Goal: Navigation & Orientation: Find specific page/section

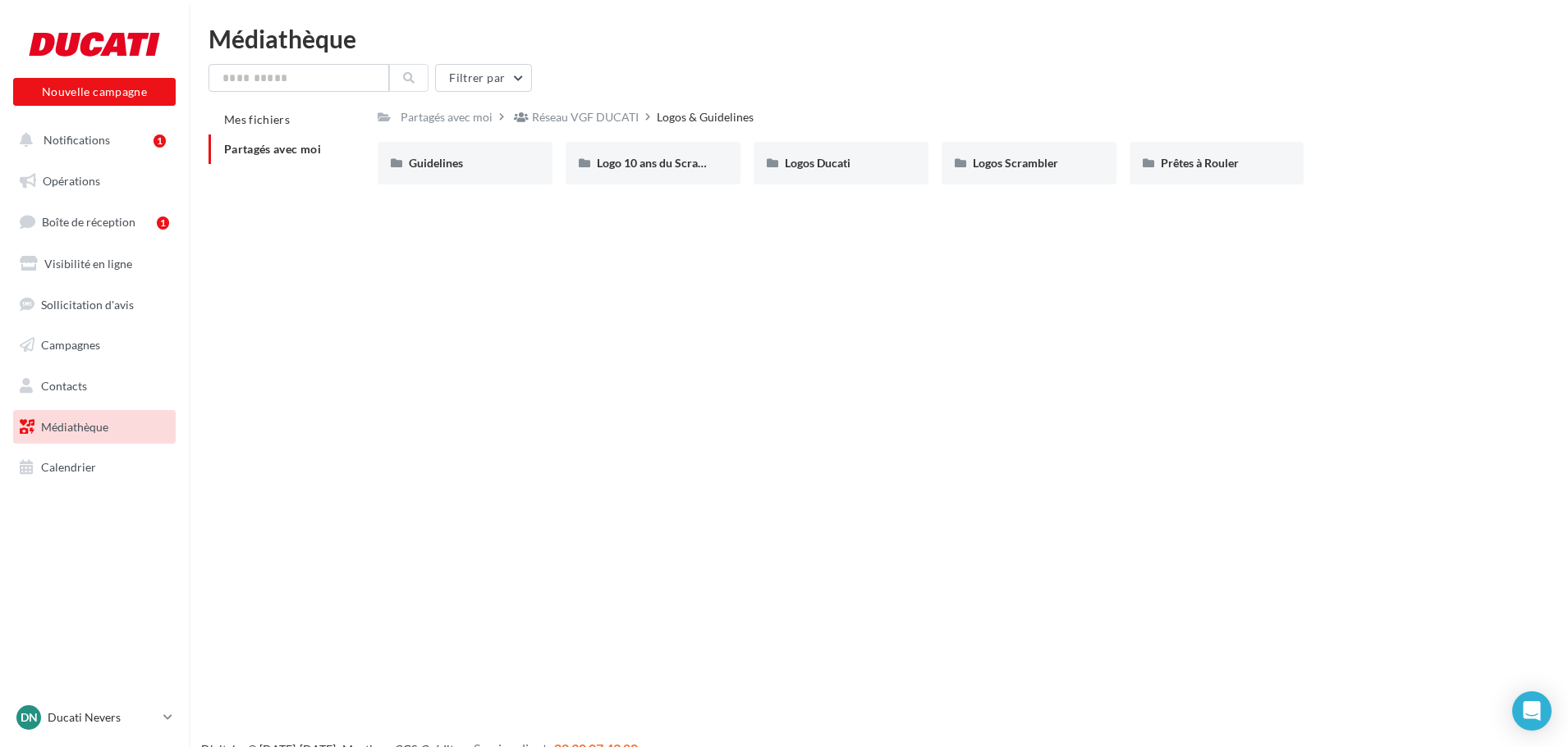
click at [96, 422] on span "Médiathèque" at bounding box center [74, 427] width 67 height 14
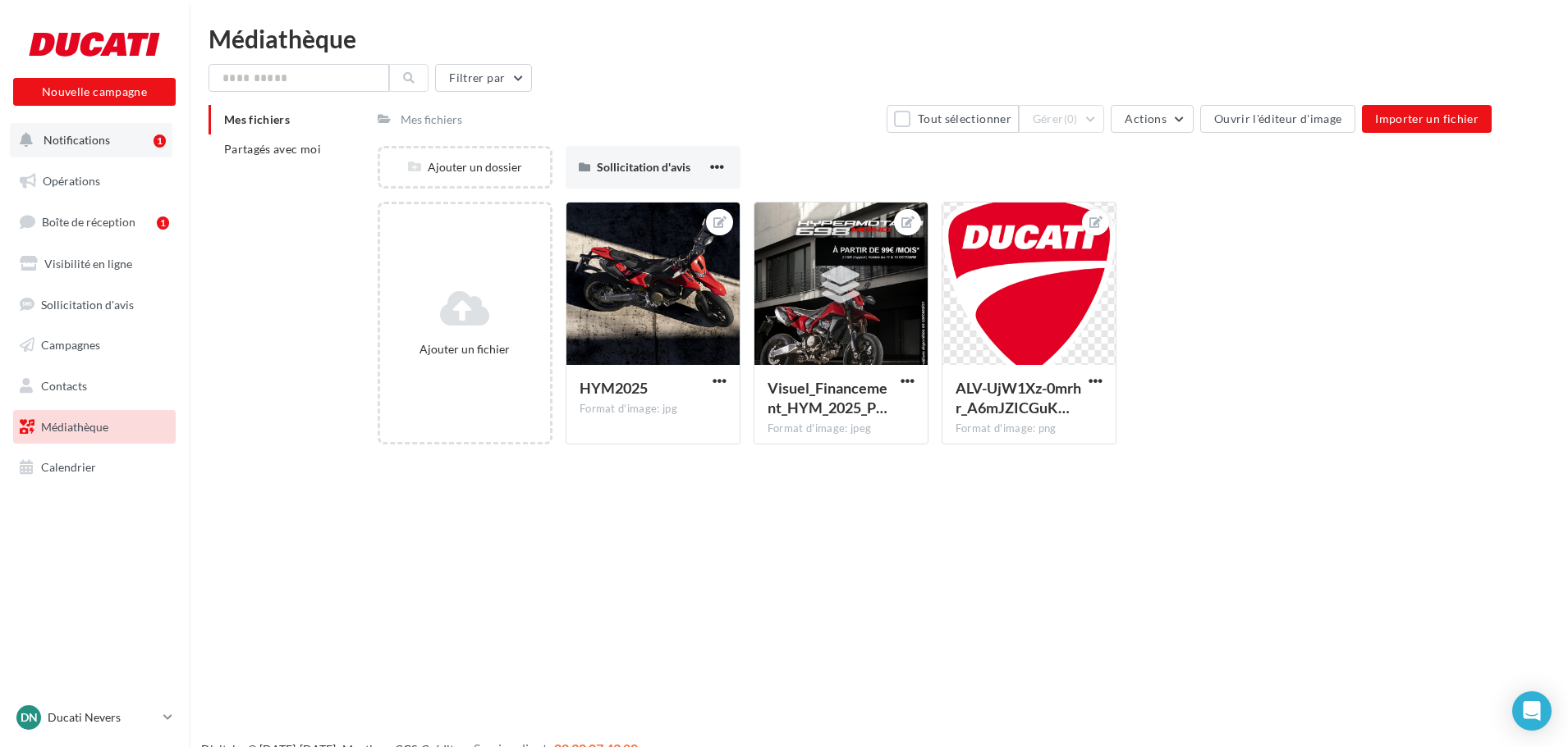
click at [120, 136] on button "Notifications 1" at bounding box center [90, 141] width 163 height 35
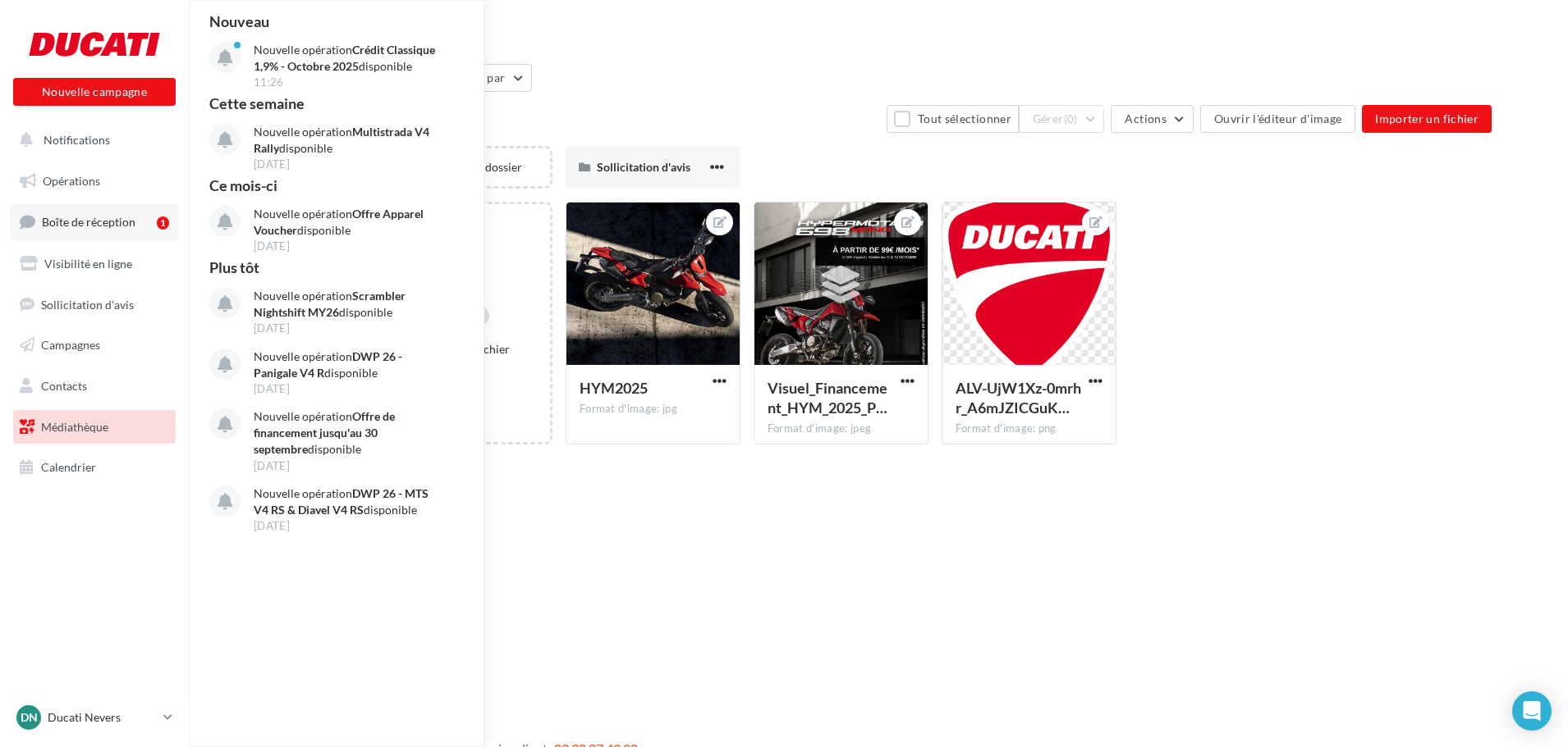
click at [126, 229] on link "Boîte de réception 1" at bounding box center [94, 221] width 169 height 36
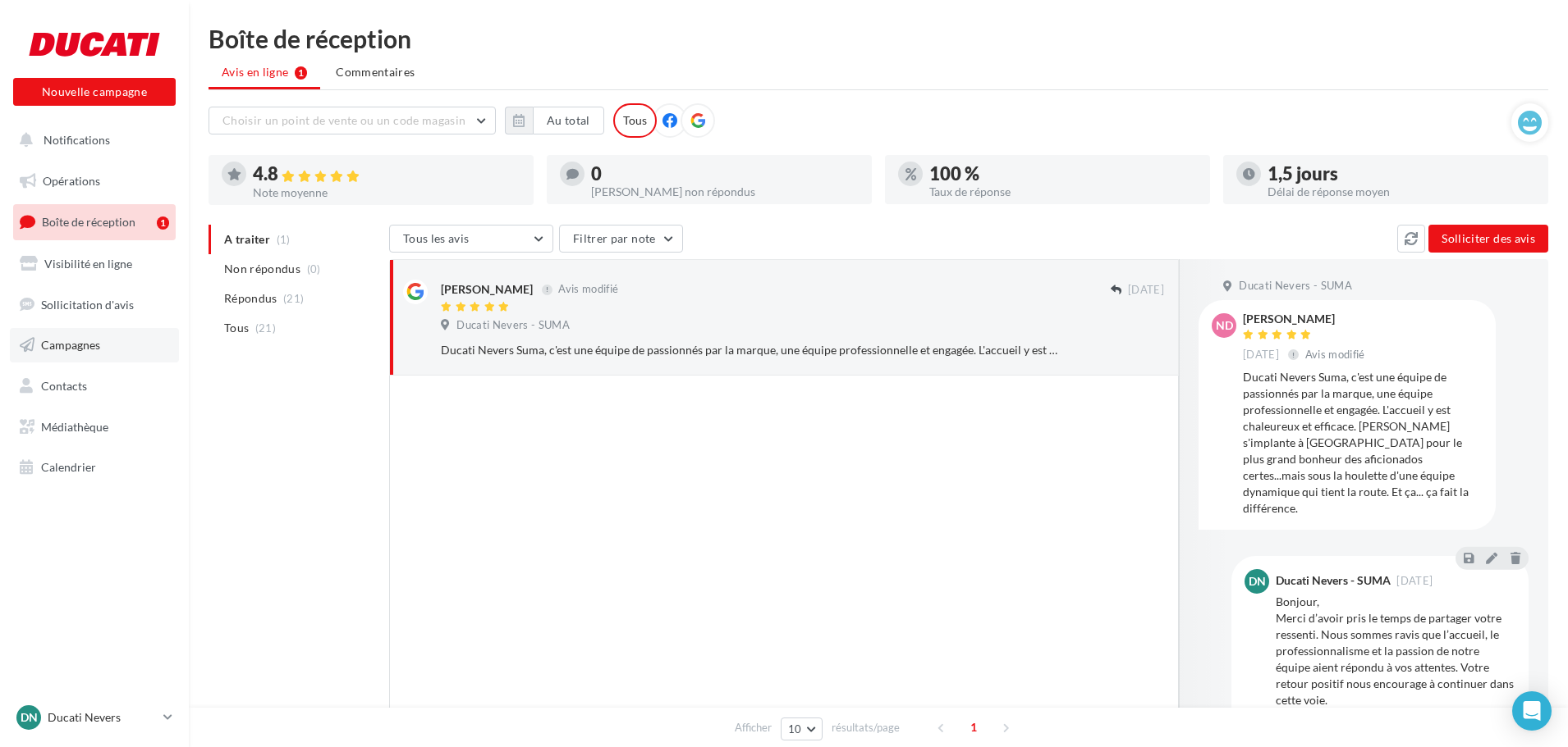
click at [104, 346] on link "Campagnes" at bounding box center [94, 346] width 169 height 35
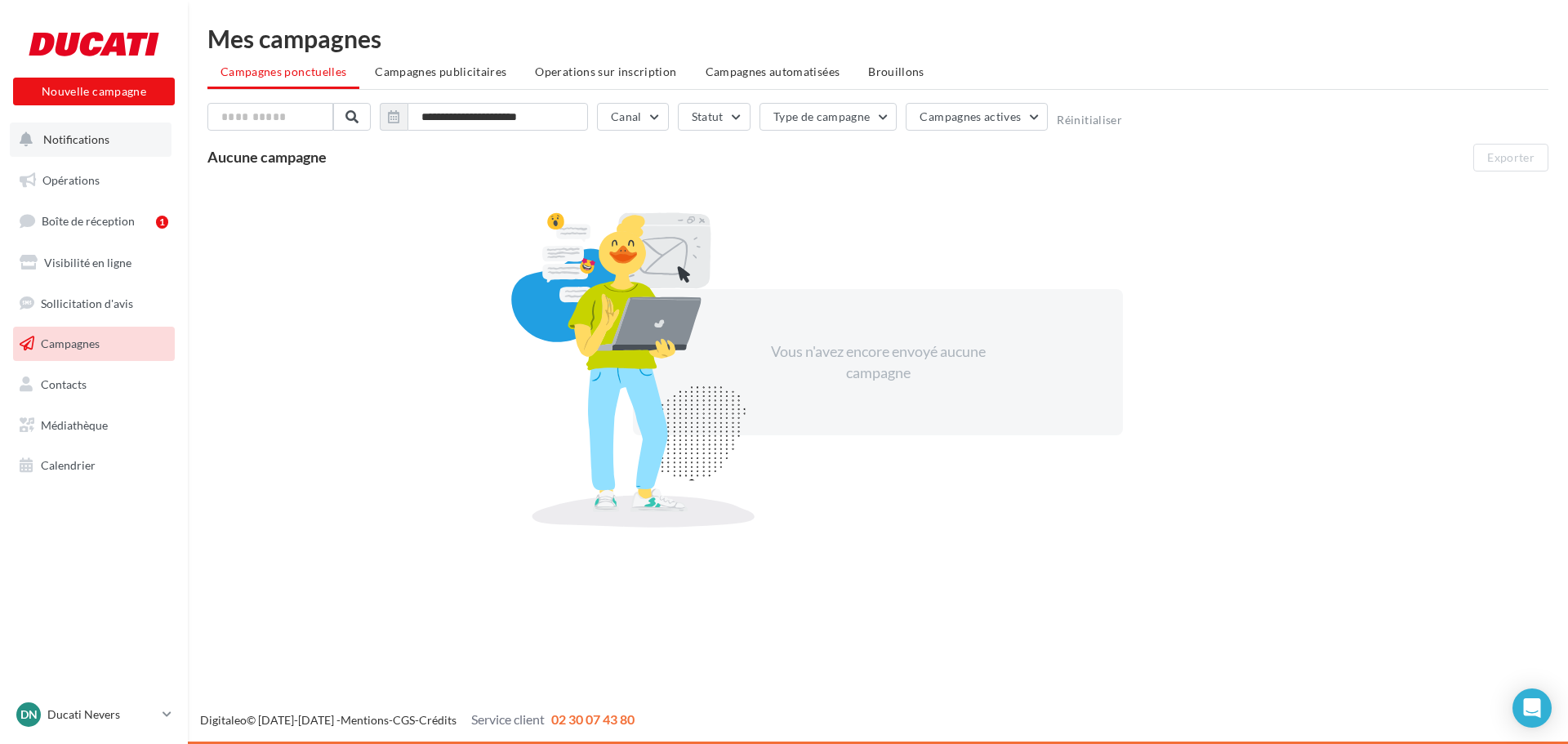
click at [130, 151] on button "Notifications" at bounding box center [90, 140] width 162 height 35
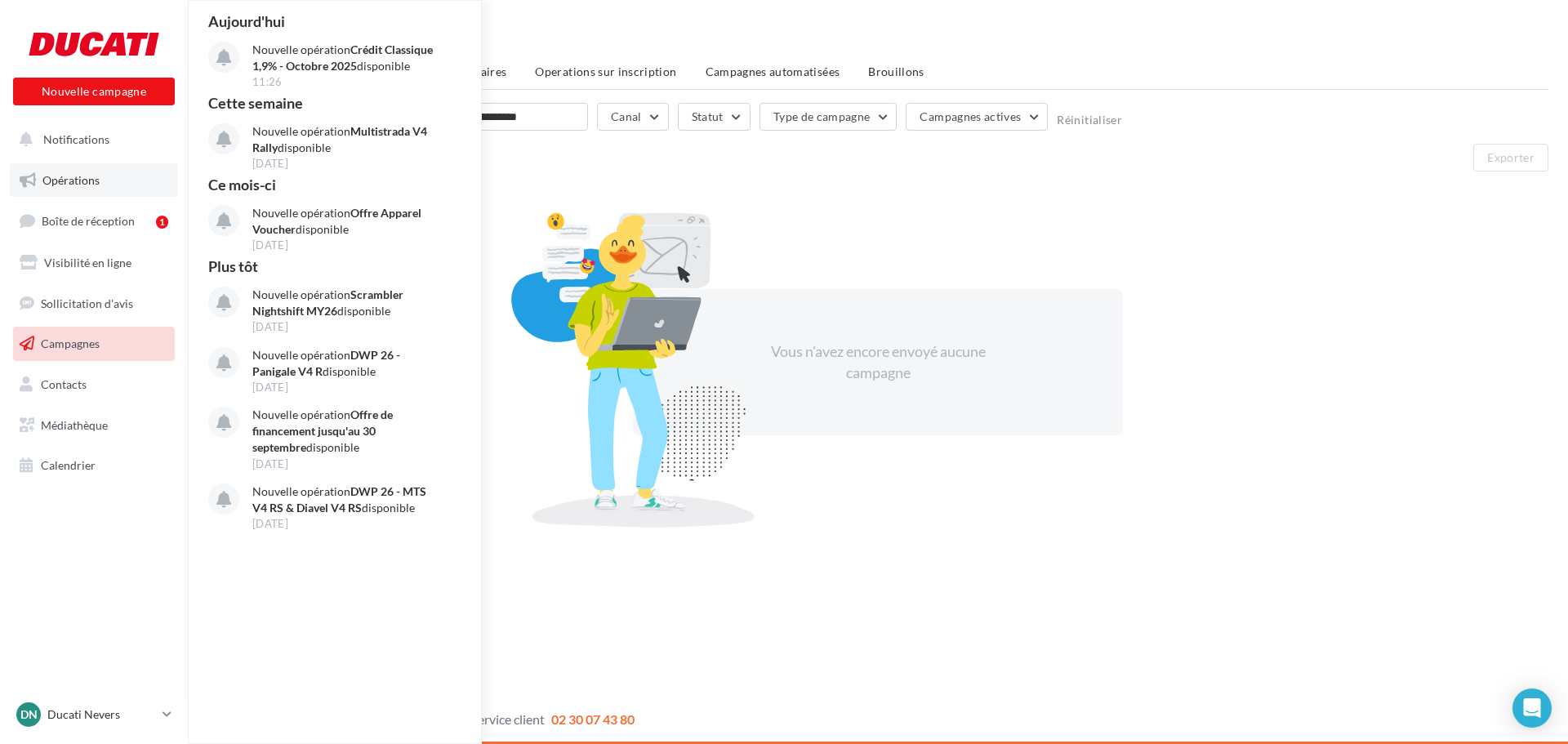
click at [101, 191] on link "Opérations" at bounding box center [93, 181] width 169 height 35
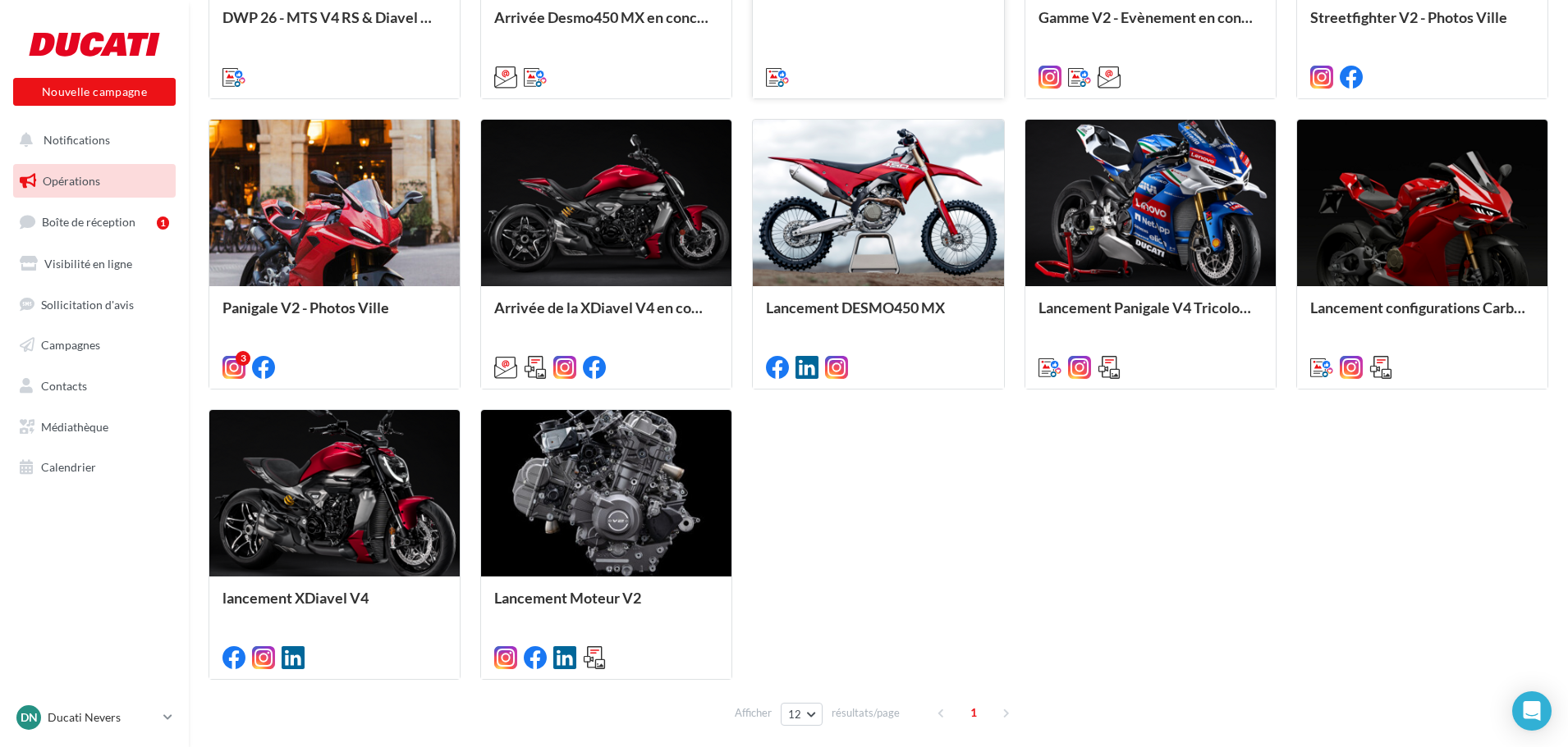
scroll to position [738, 0]
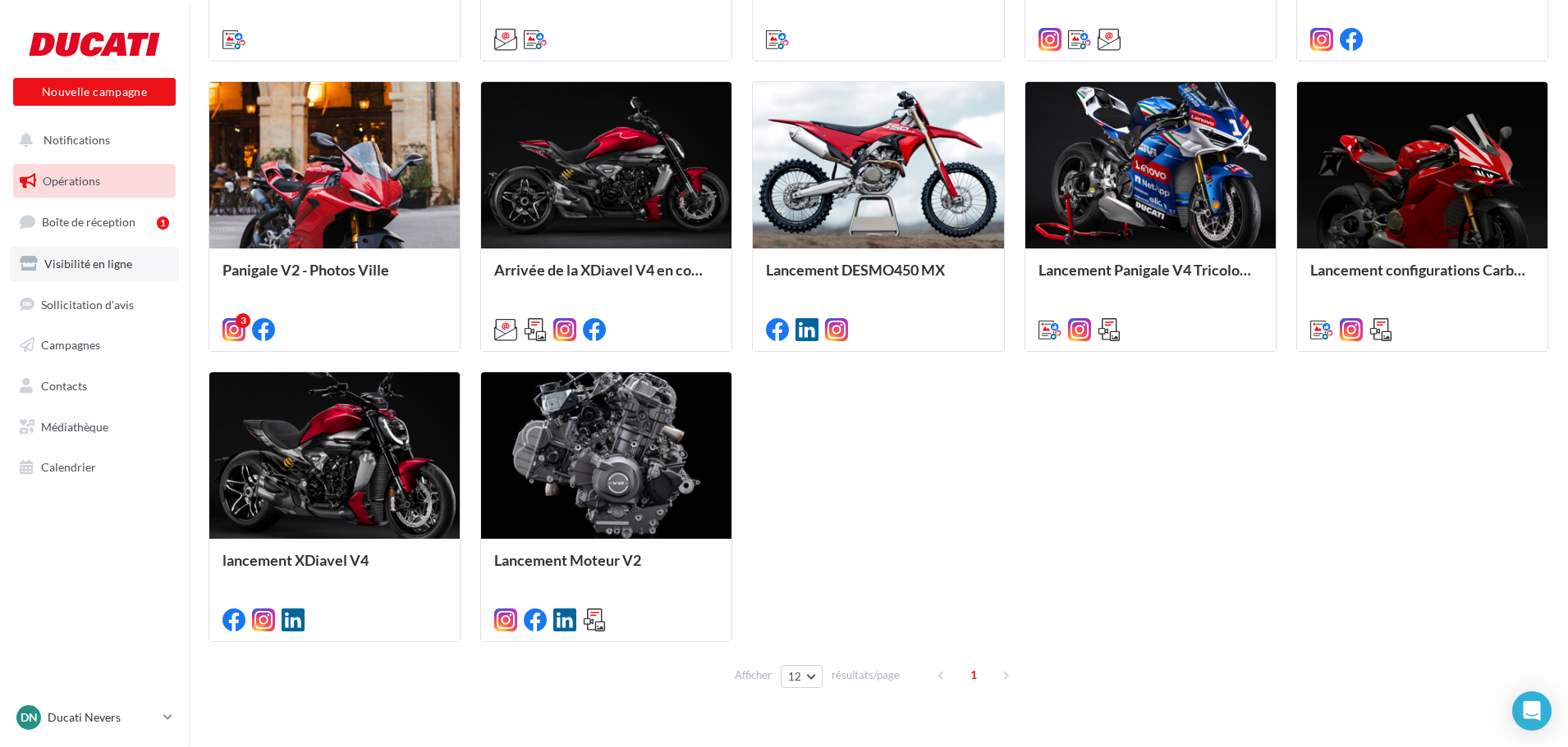
click at [120, 262] on span "Visibilité en ligne" at bounding box center [88, 264] width 88 height 14
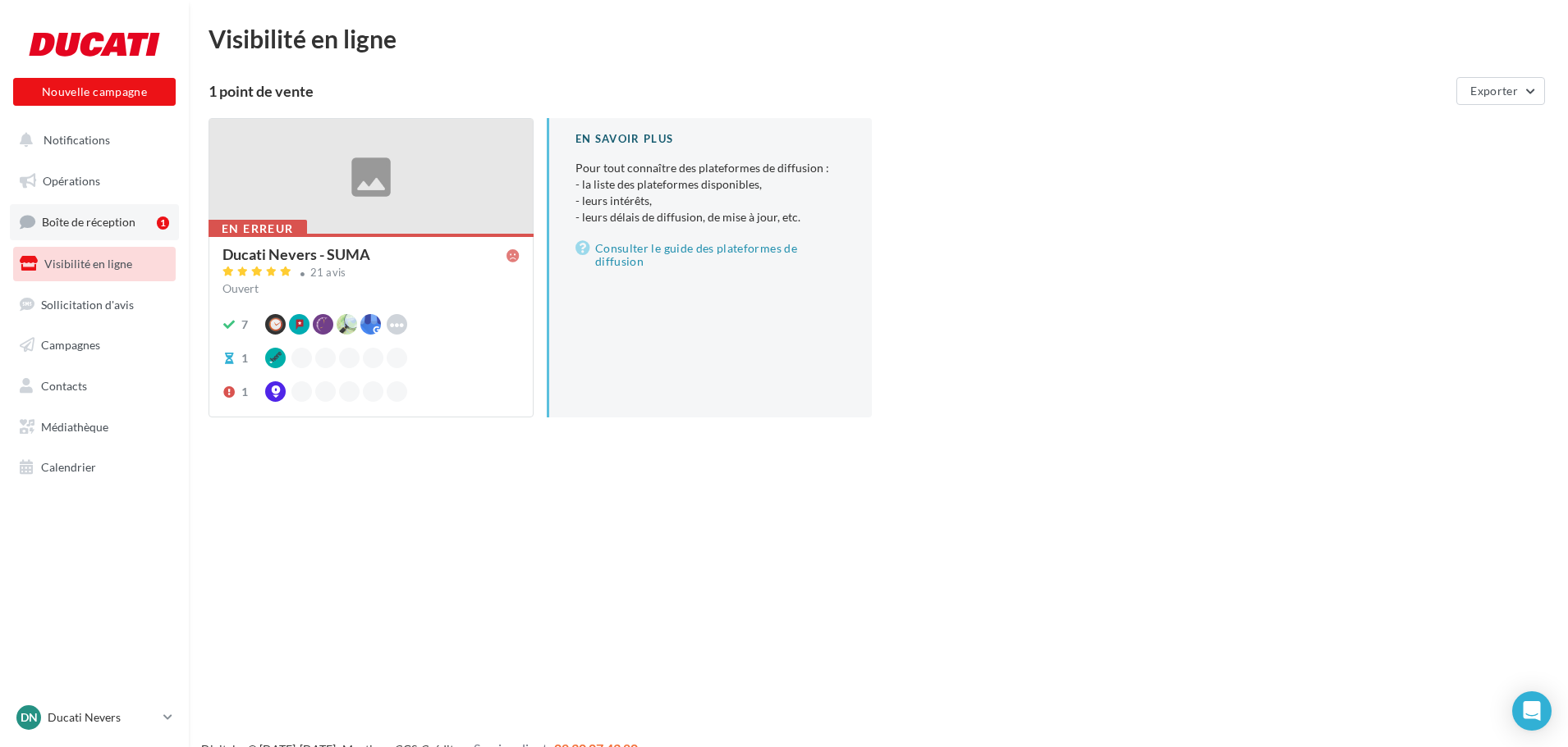
click at [126, 225] on span "Boîte de réception" at bounding box center [89, 221] width 94 height 14
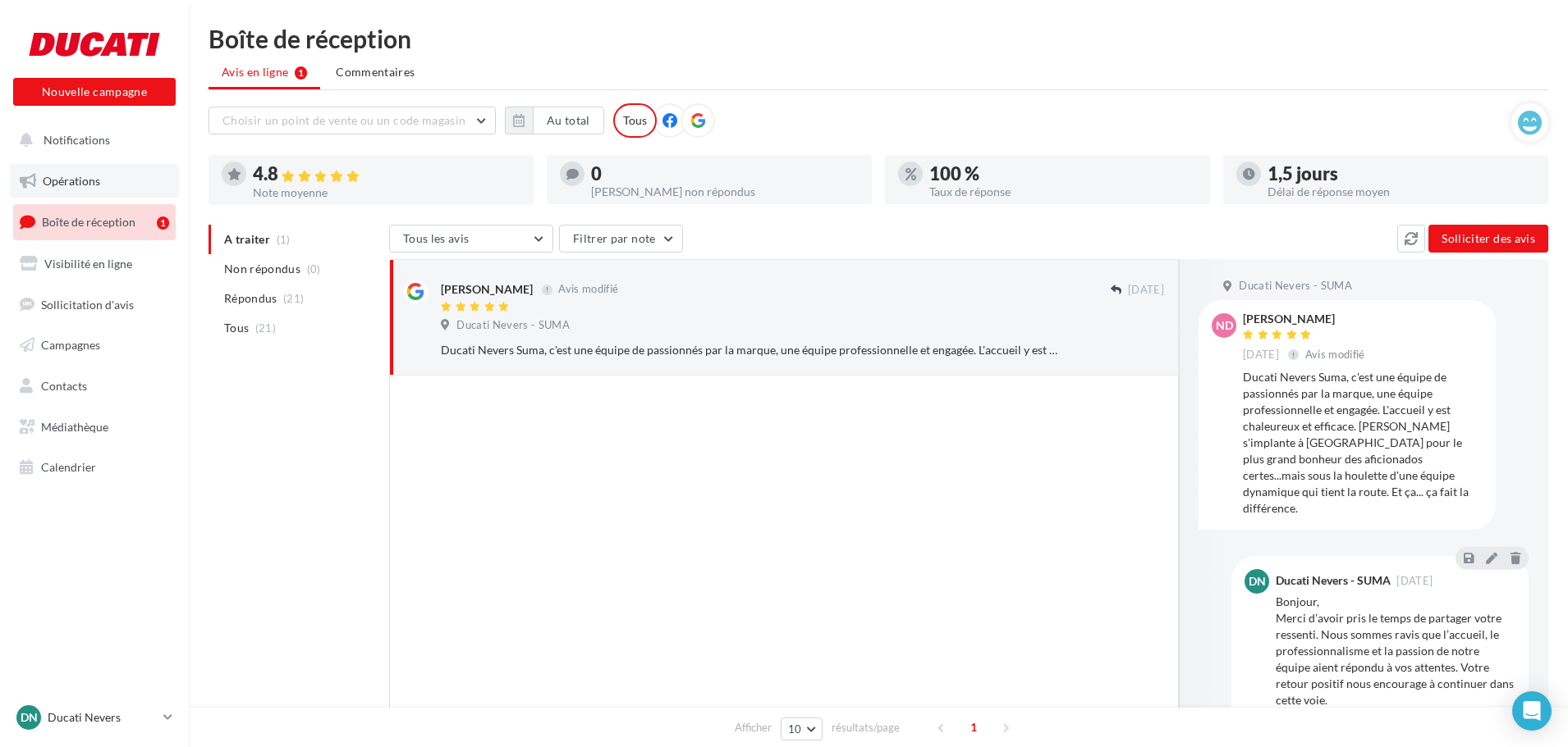
click at [102, 194] on link "Opérations" at bounding box center [94, 182] width 169 height 35
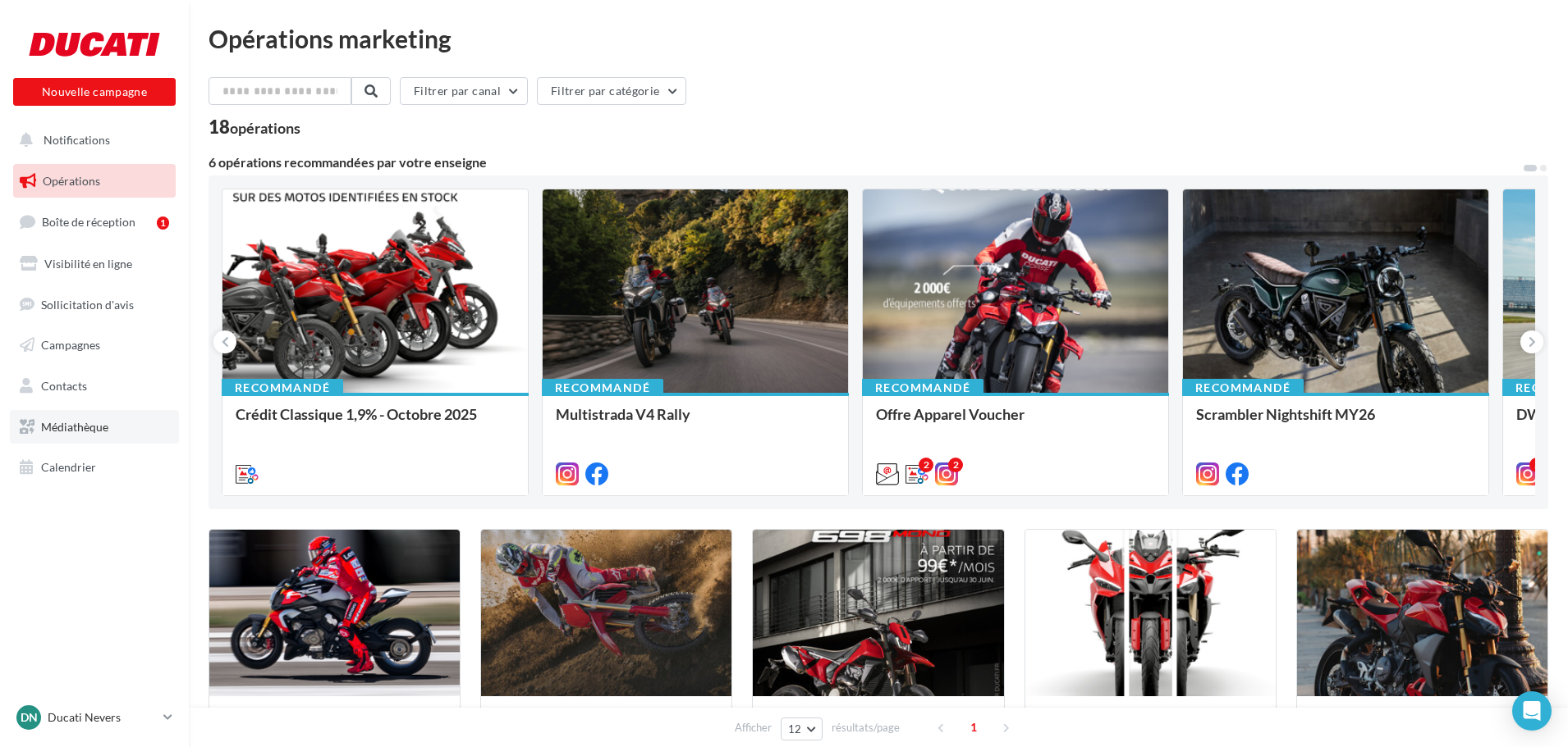
click at [86, 422] on span "Médiathèque" at bounding box center [74, 427] width 67 height 14
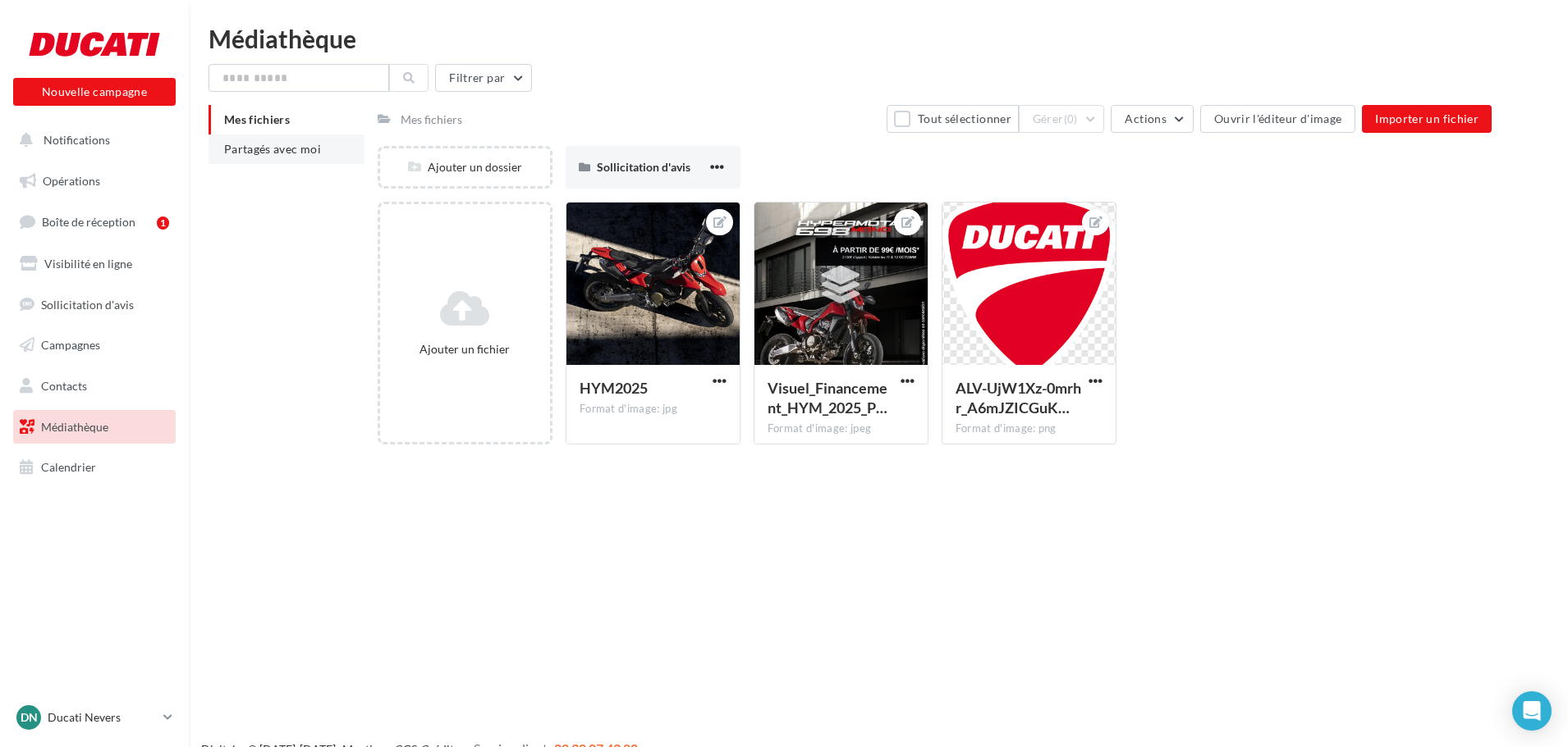
click at [256, 150] on span "Partagés avec moi" at bounding box center [272, 149] width 96 height 14
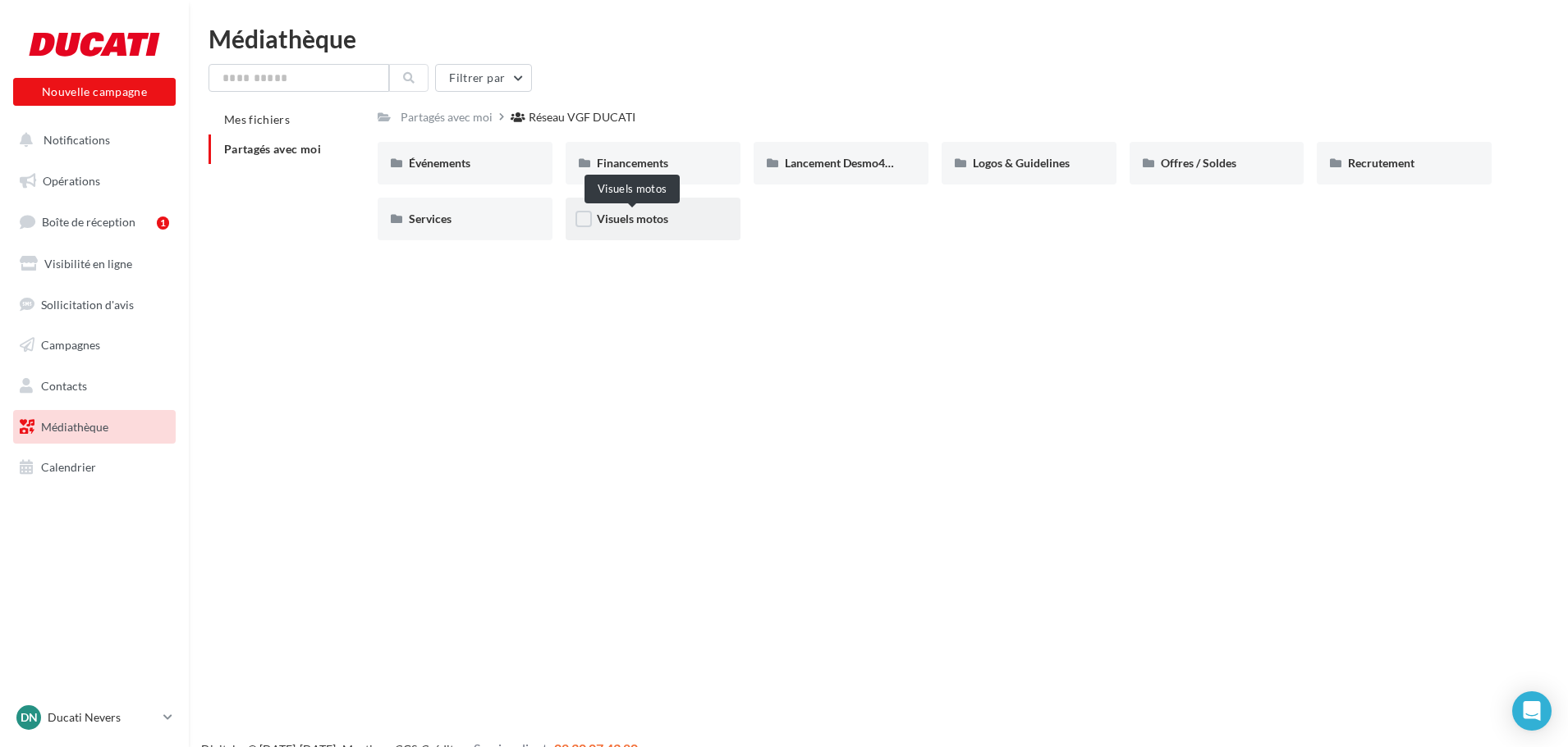
click at [661, 215] on span "Visuels motos" at bounding box center [633, 219] width 71 height 14
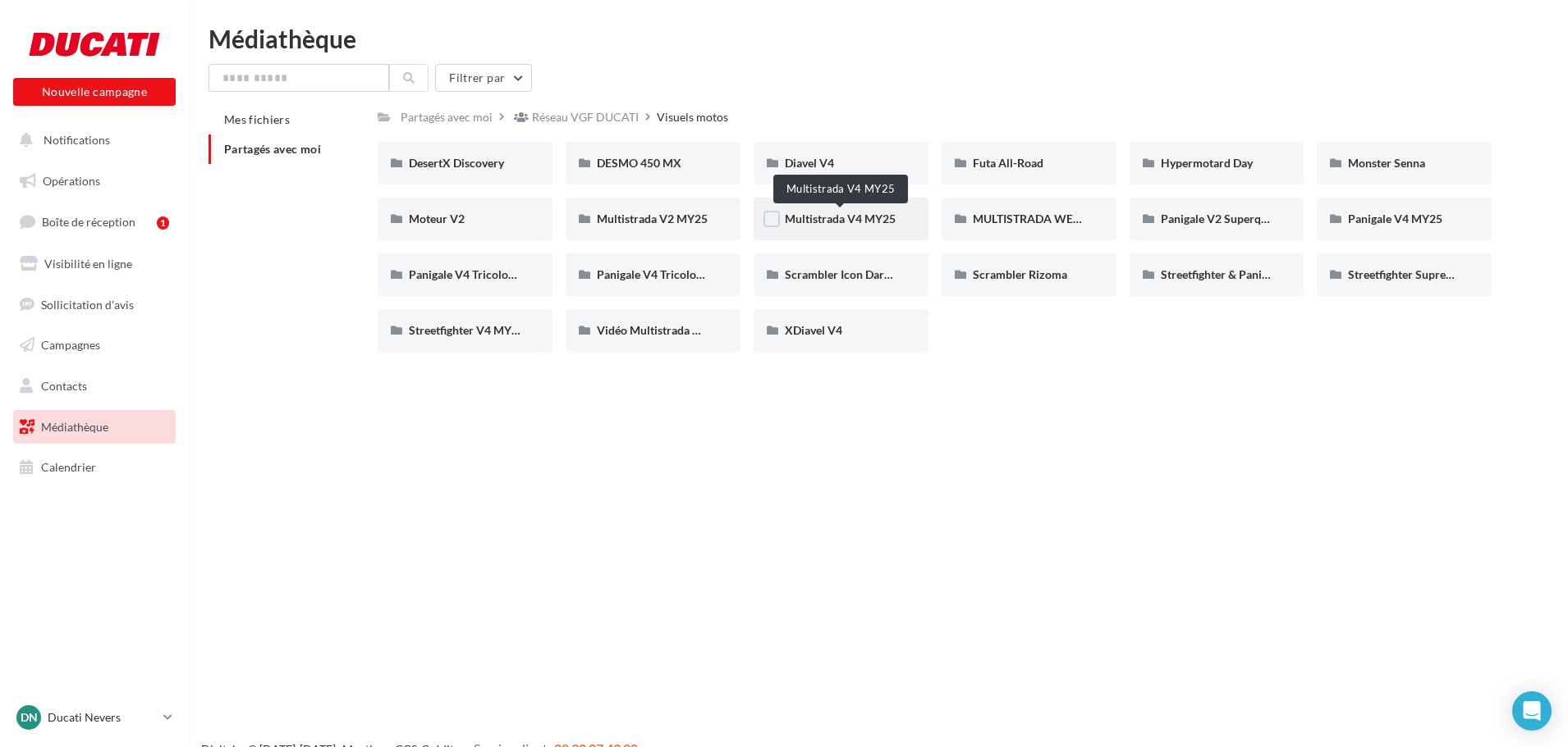
click at [850, 226] on span "Multistrada V4 MY25" at bounding box center [840, 219] width 111 height 14
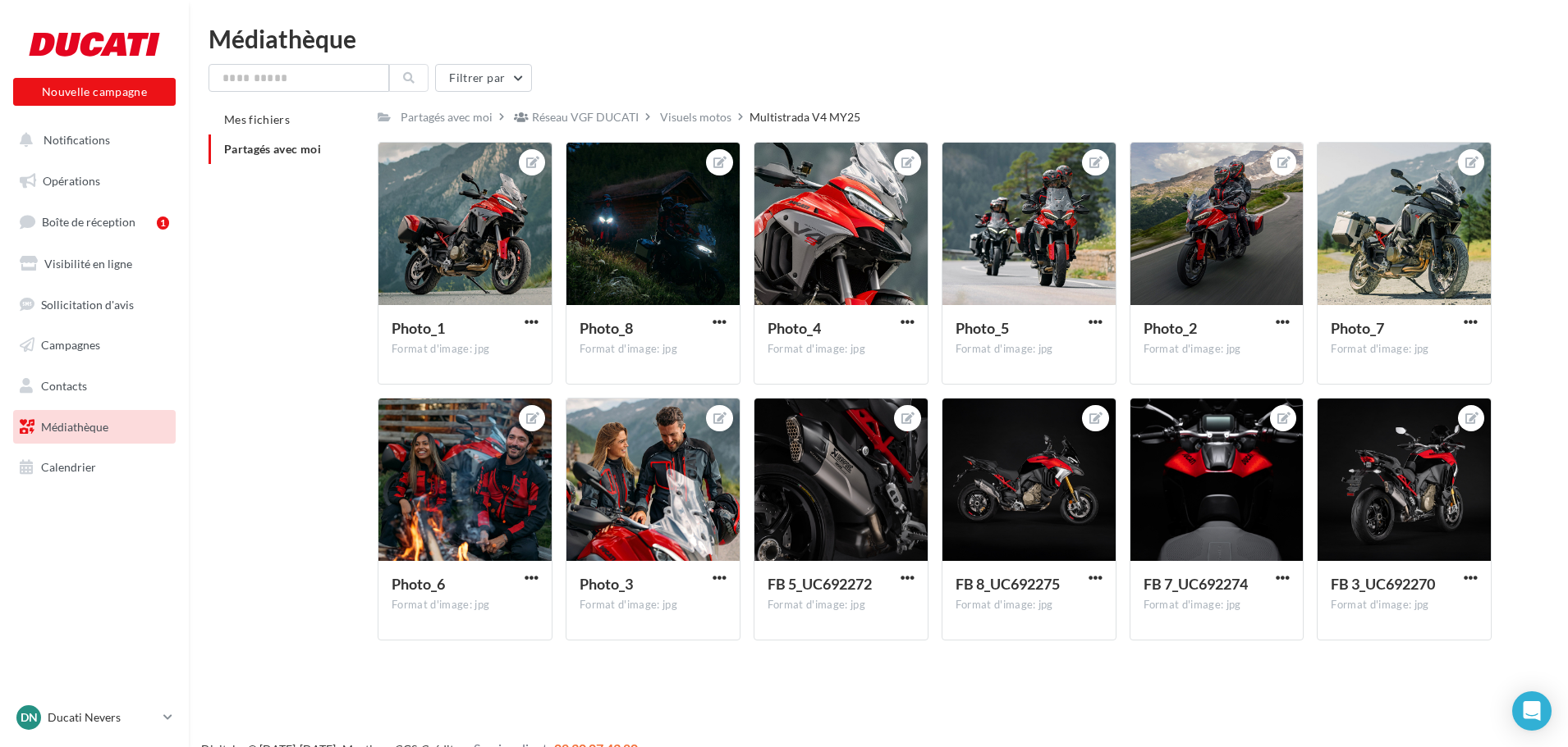
click at [81, 427] on span "Médiathèque" at bounding box center [74, 427] width 67 height 14
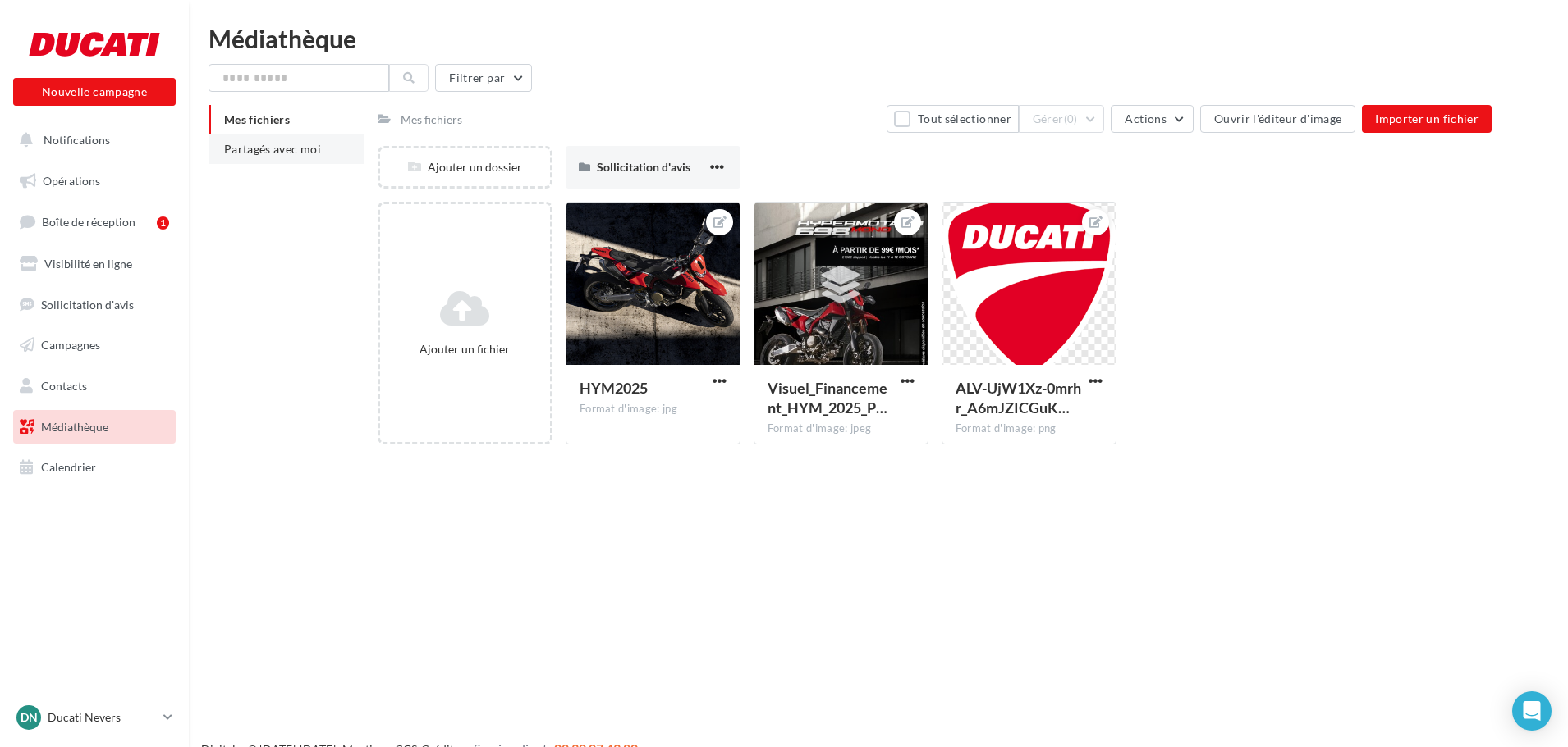
click at [306, 154] on span "Partagés avec moi" at bounding box center [272, 149] width 96 height 14
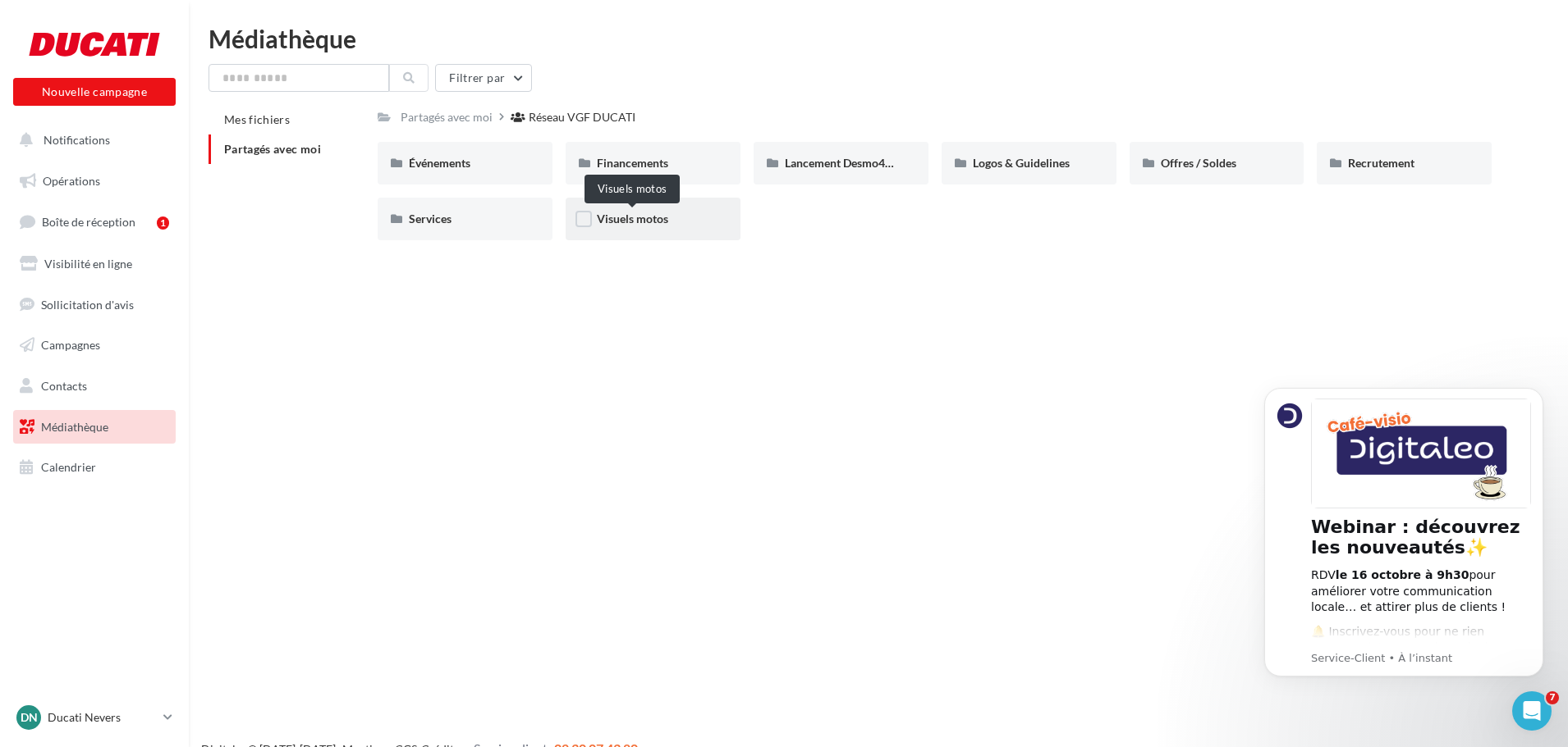
click at [602, 215] on span "Visuels motos" at bounding box center [633, 219] width 71 height 14
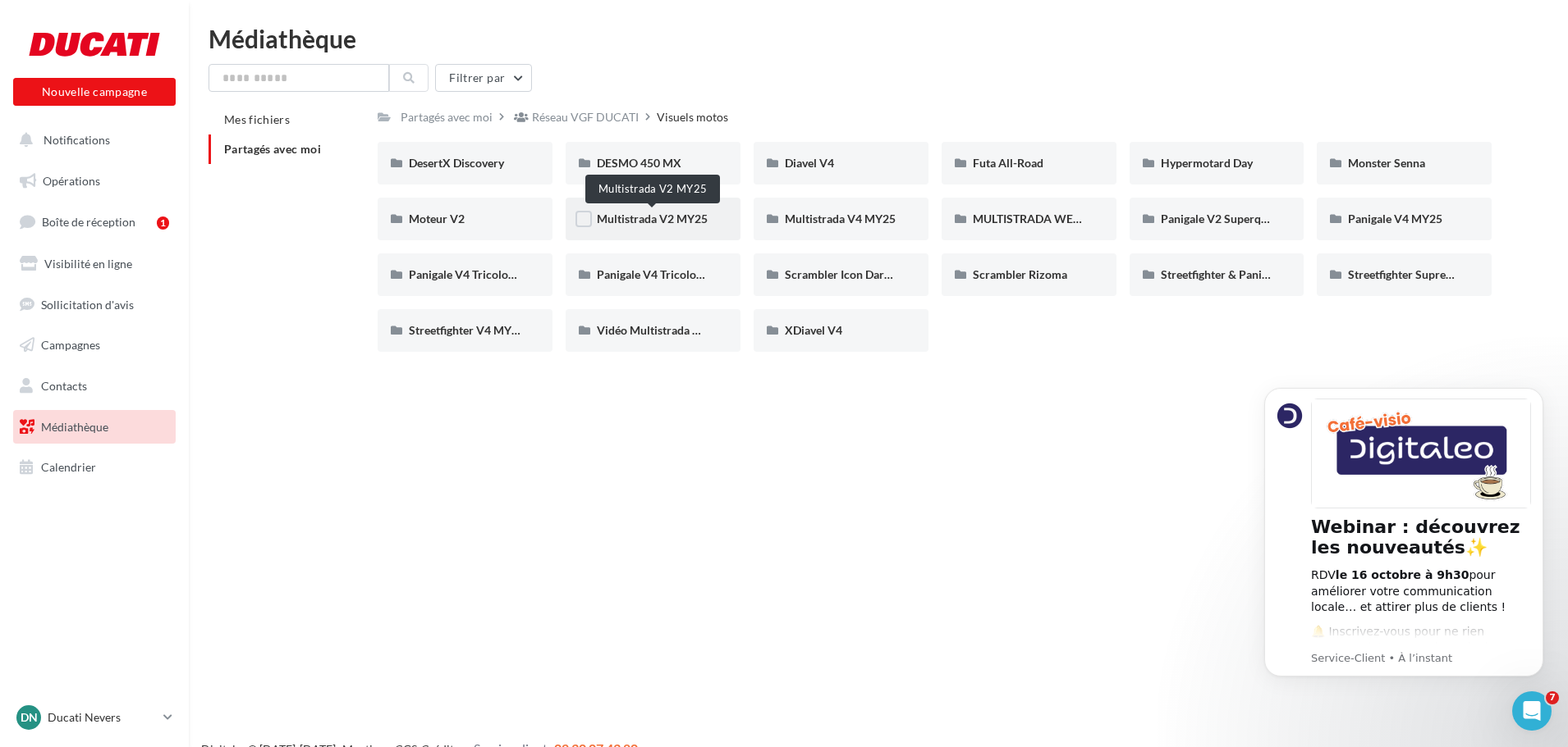
click at [691, 221] on span "Multistrada V2 MY25" at bounding box center [653, 219] width 111 height 14
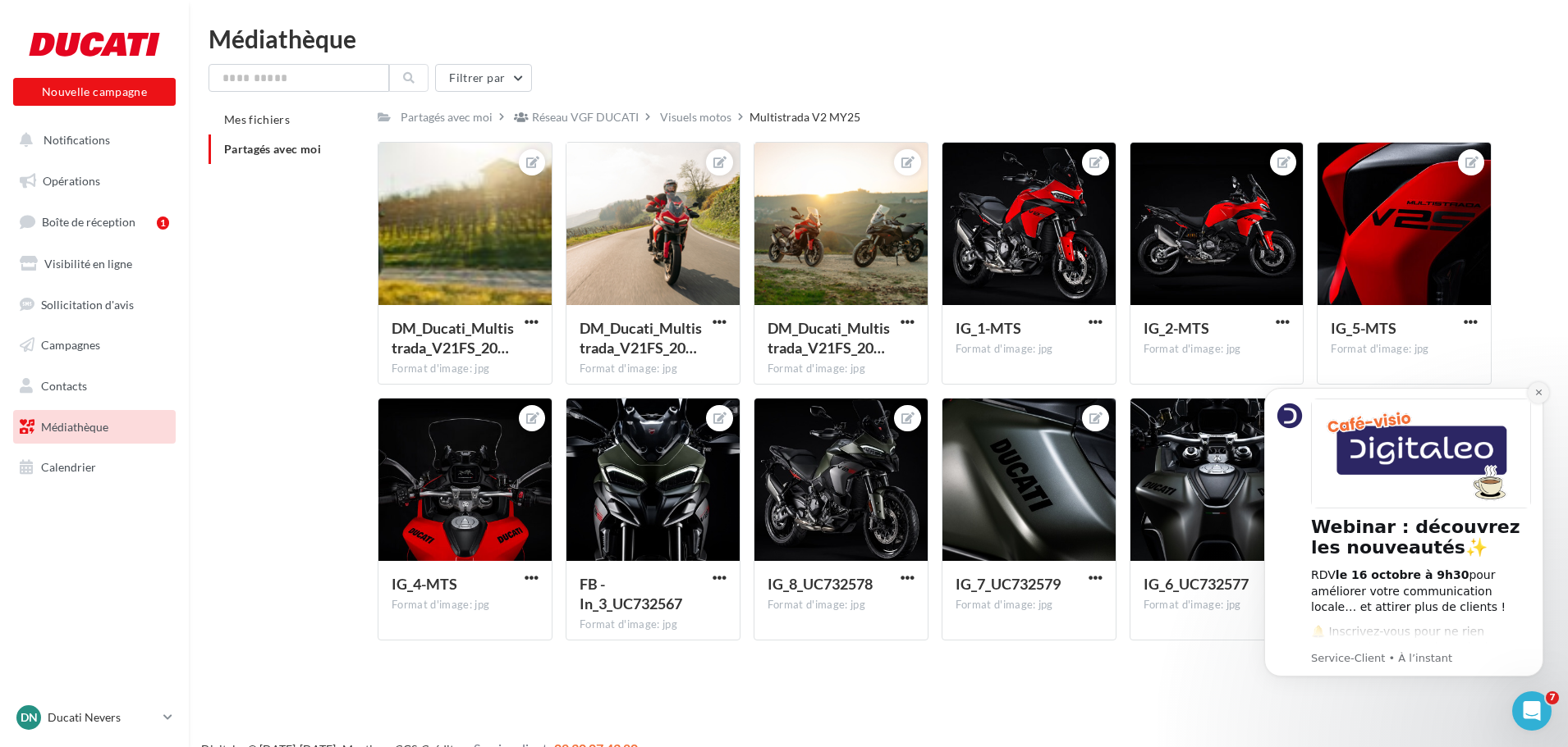
click at [1539, 390] on icon "Dismiss notification" at bounding box center [1538, 393] width 9 height 9
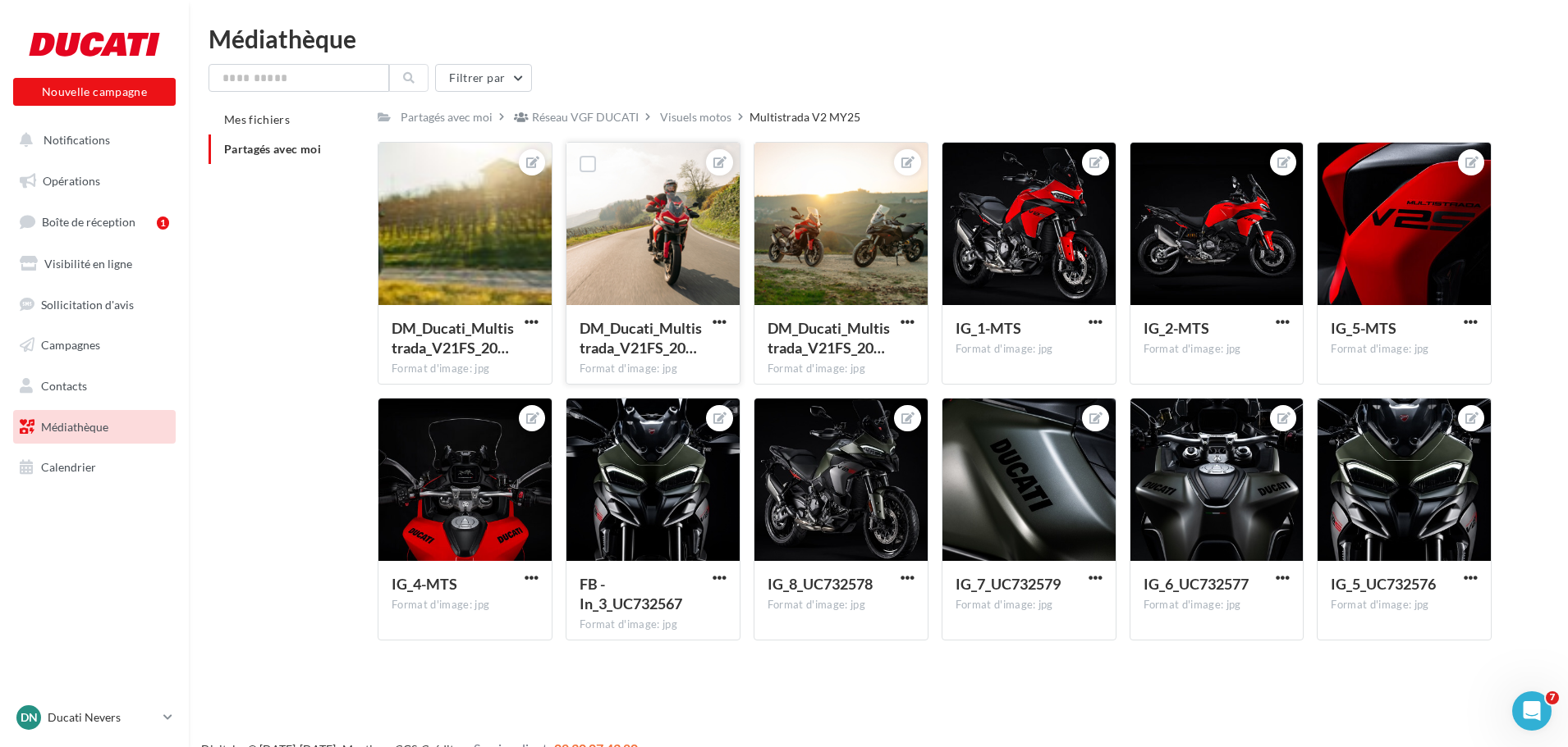
click at [659, 274] on div at bounding box center [653, 224] width 173 height 164
click at [681, 247] on div at bounding box center [653, 224] width 173 height 164
click at [714, 321] on span "button" at bounding box center [720, 322] width 14 height 14
